Goal: Information Seeking & Learning: Learn about a topic

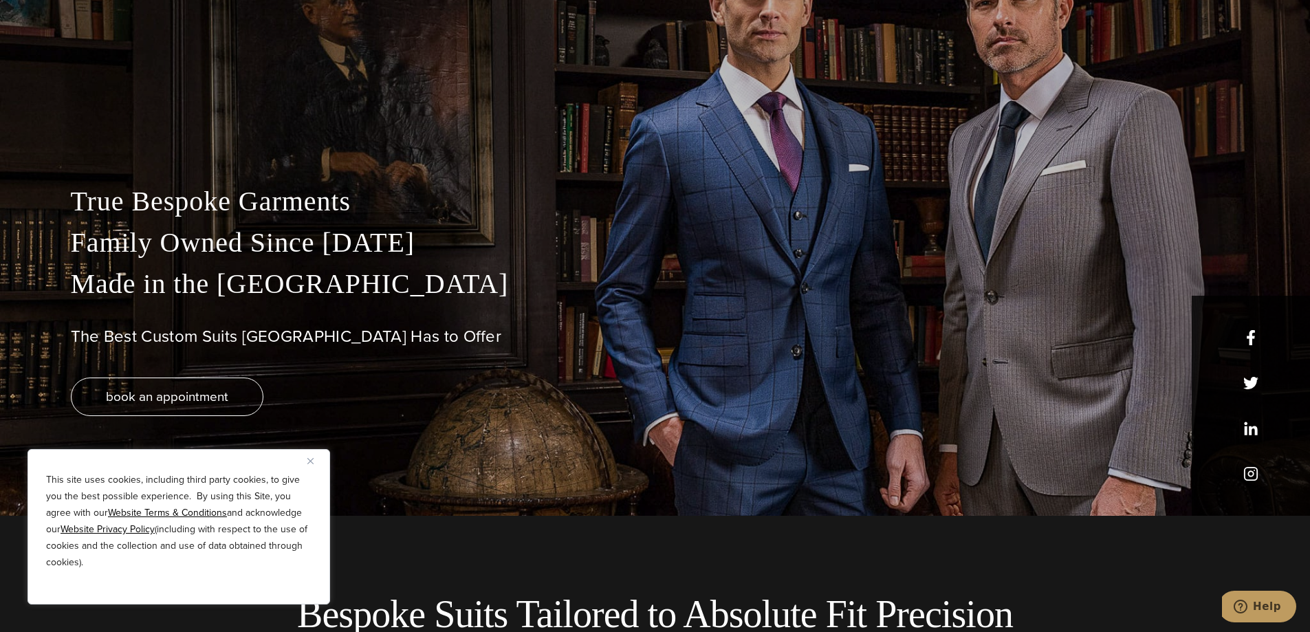
scroll to position [206, 0]
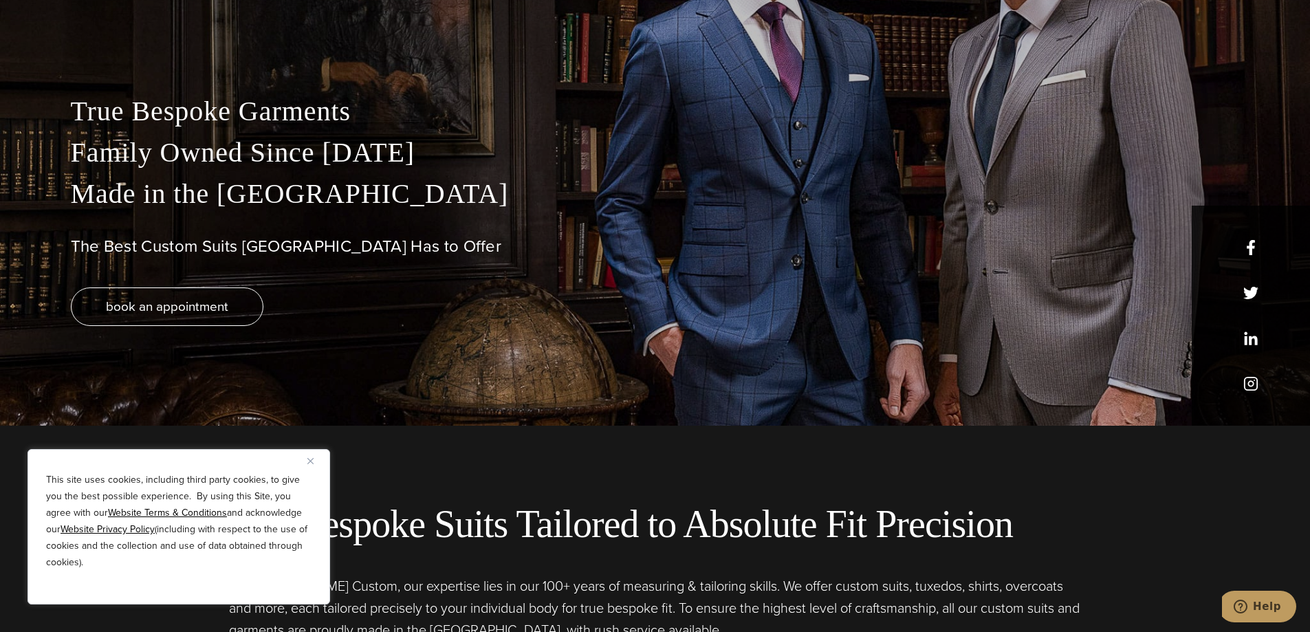
click at [313, 461] on img "Close" at bounding box center [310, 461] width 6 height 6
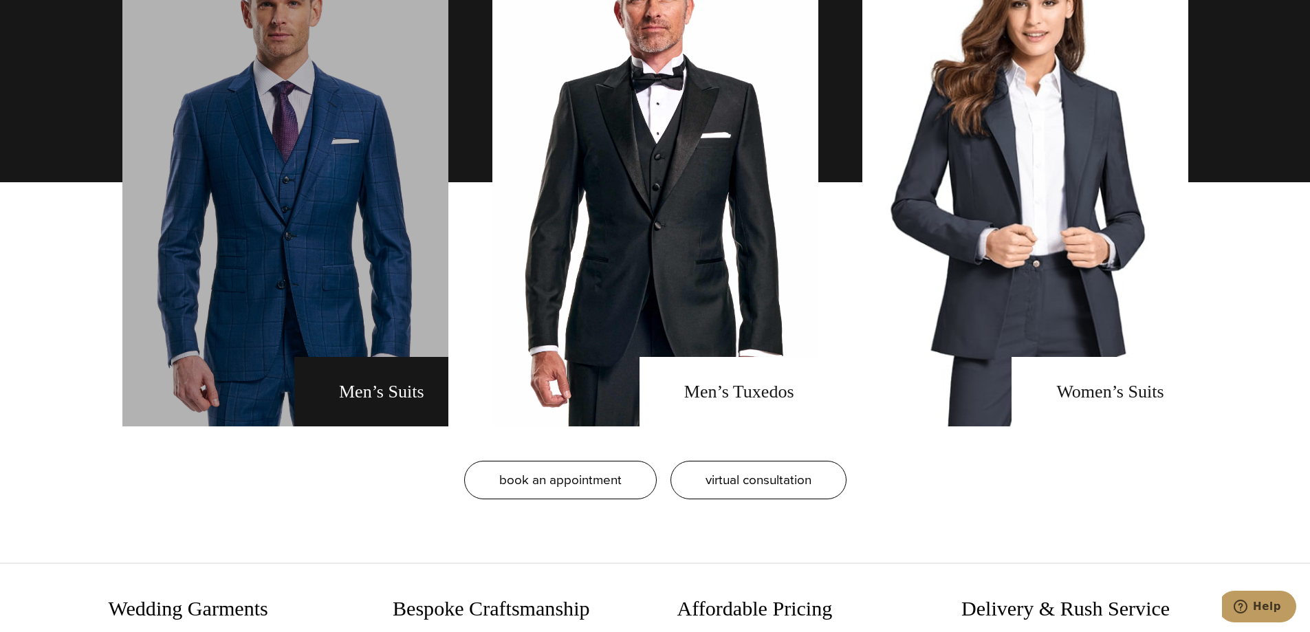
scroll to position [1031, 0]
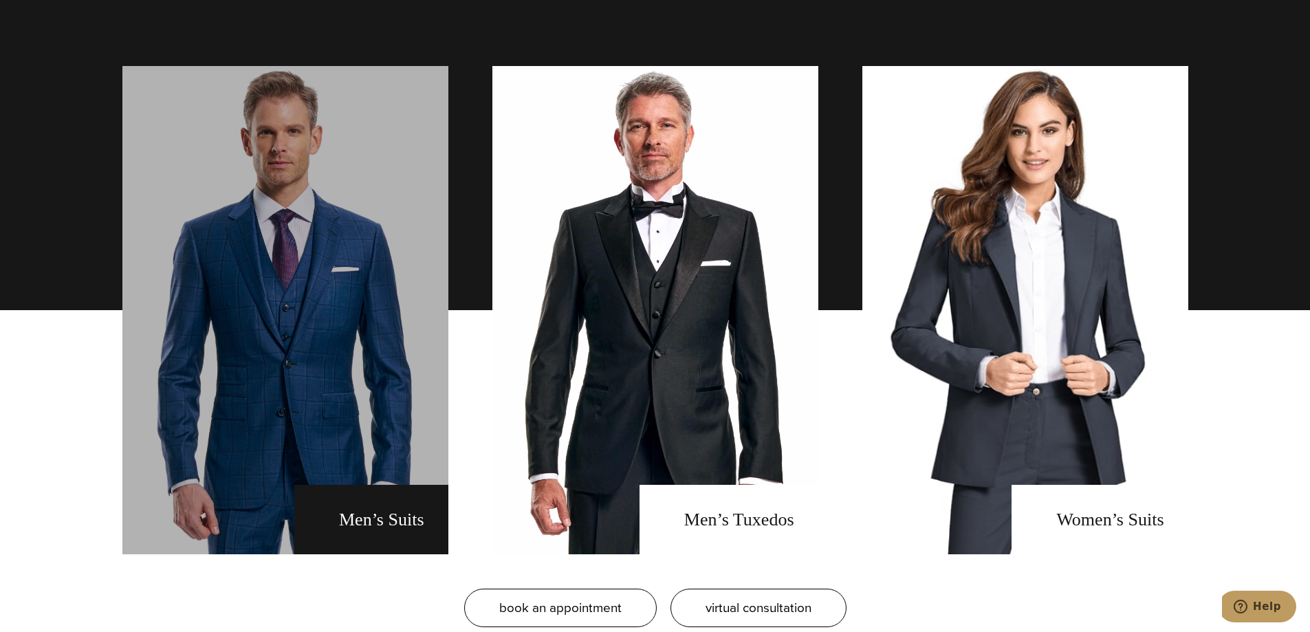
click at [286, 346] on link "men's suits" at bounding box center [285, 310] width 326 height 488
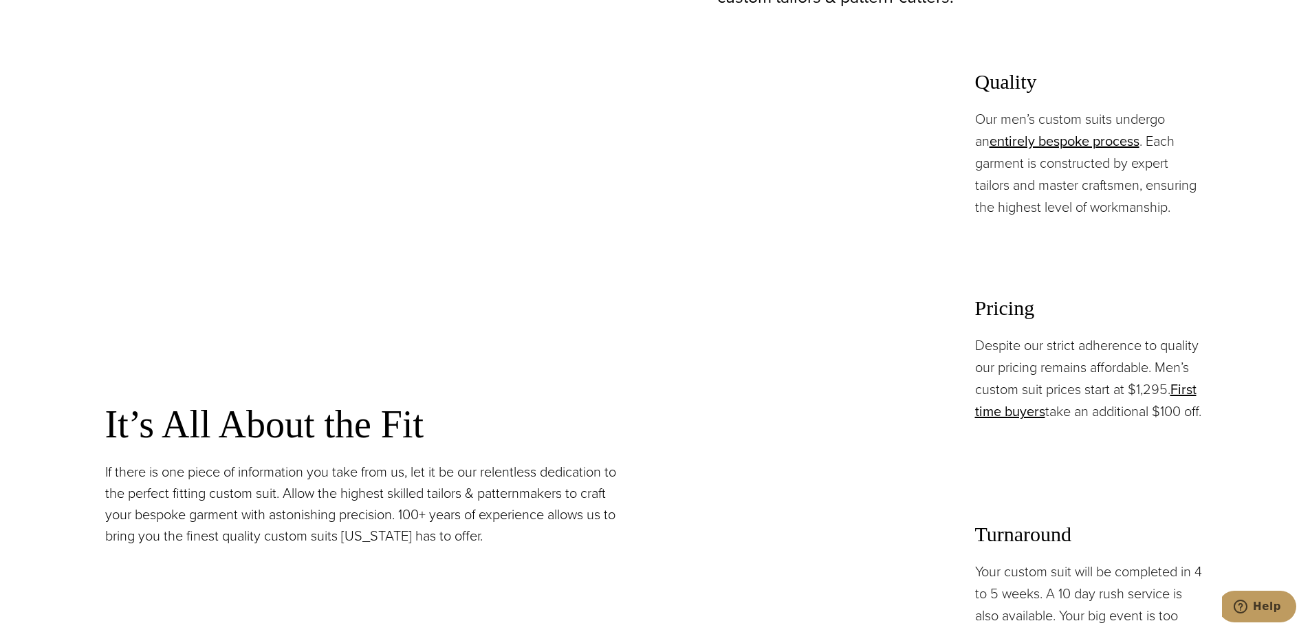
scroll to position [1031, 0]
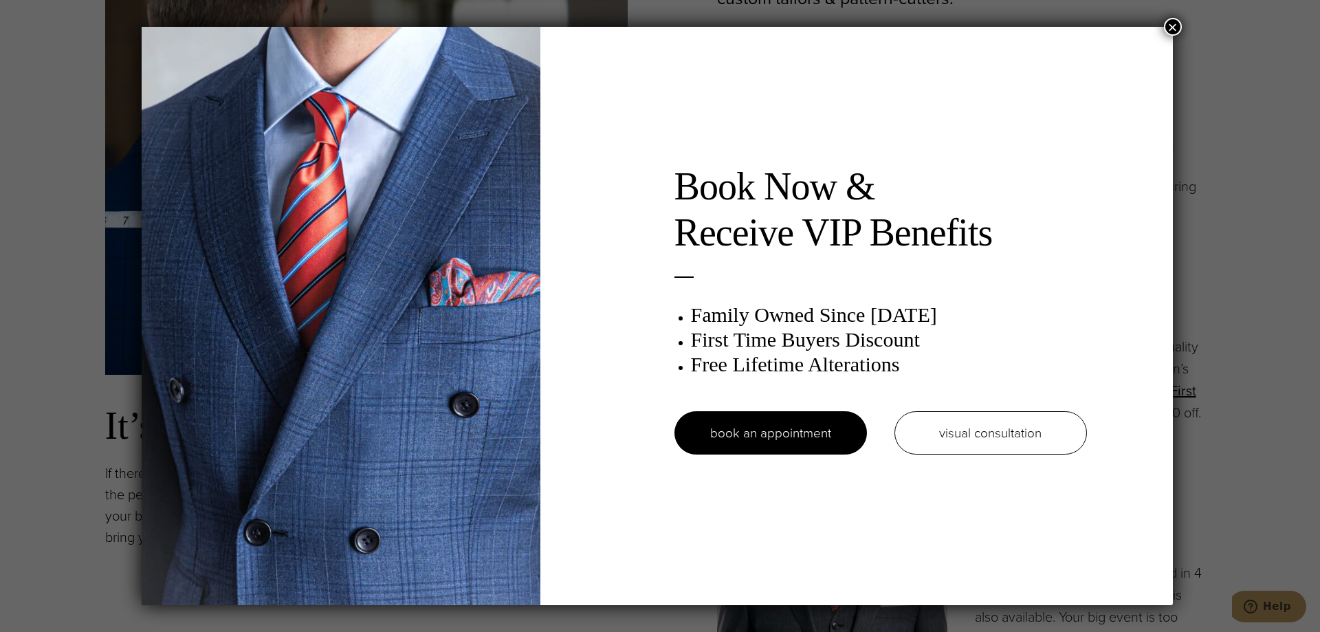
click at [1180, 20] on button "×" at bounding box center [1173, 27] width 18 height 18
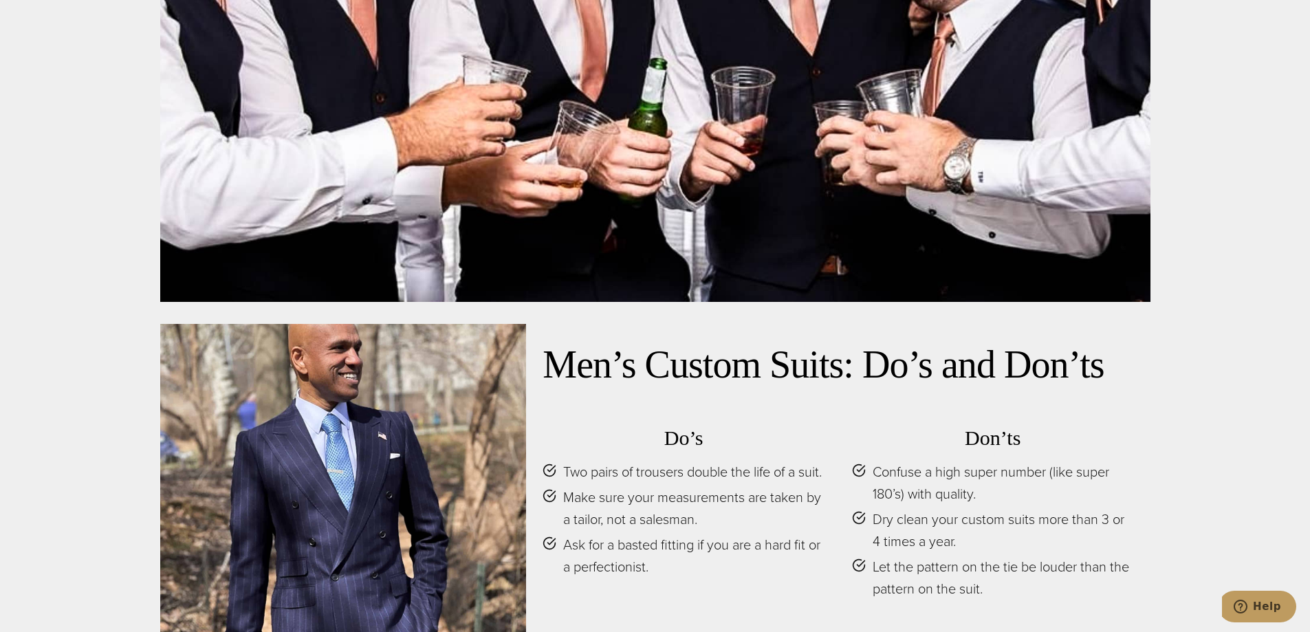
scroll to position [6668, 0]
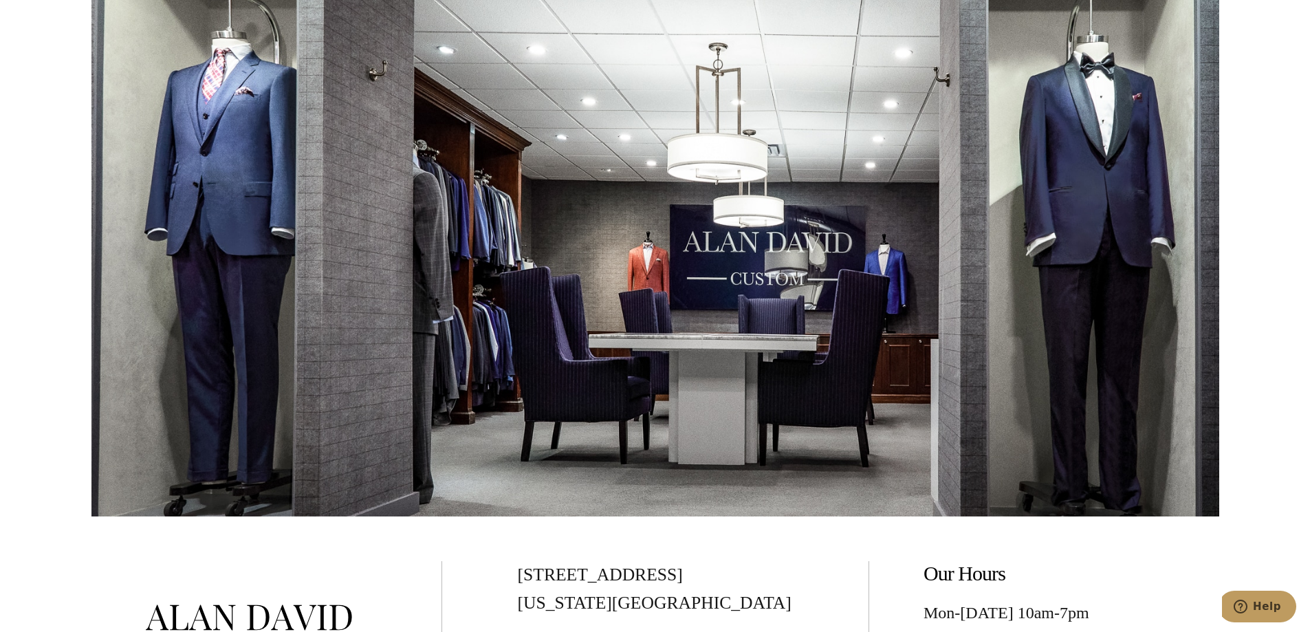
scroll to position [4400, 0]
